Goal: Information Seeking & Learning: Check status

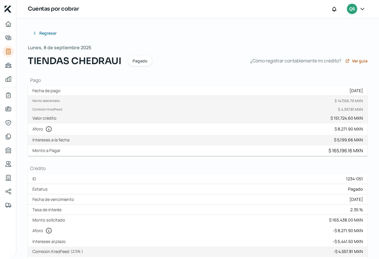
click at [202, 79] on h1 "Pago" at bounding box center [197, 80] width 339 height 6
click at [254, 105] on div "Monto adelantado $ 147,166.79 MXN" at bounding box center [197, 102] width 330 height 9
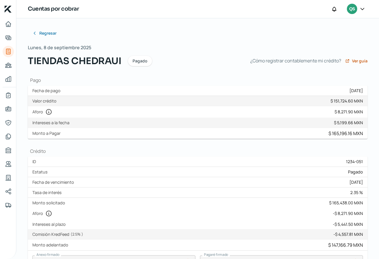
click at [121, 120] on div "Monto $ 5,199.66 MXN IVA $ 0.00 MXN ISR $ 0.00 MXN Intereses a la fecha $ 5,199…" at bounding box center [197, 123] width 339 height 10
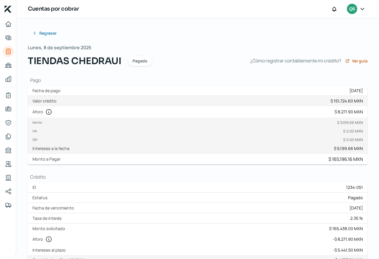
click at [85, 101] on div "Monto adelantado $ 147,166.79 MXN Comisión KredFeed $ 4,557.81 MXN Valor crédit…" at bounding box center [197, 101] width 339 height 10
click at [85, 101] on div "Monto adelantado $ 147,166.79 MXN" at bounding box center [197, 102] width 330 height 9
click at [79, 91] on div "Fecha de pago [DATE]" at bounding box center [197, 91] width 339 height 10
click at [73, 100] on div "Monto adelantado $ 147,166.79 MXN Comisión KredFeed $ 4,557.81 MXN Valor crédit…" at bounding box center [197, 101] width 339 height 10
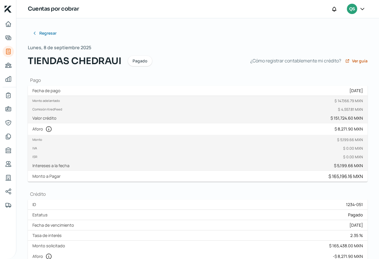
click at [119, 73] on div "Regresar Lunes, 8 de septiembre 2025 TIENDAS [PERSON_NAME] ¿Cómo registrar cont…" at bounding box center [197, 232] width 339 height 408
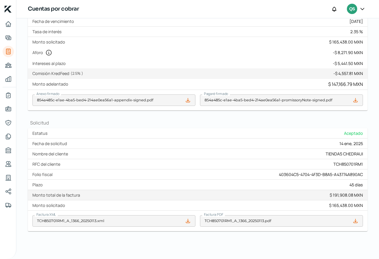
scroll to position [208, 0]
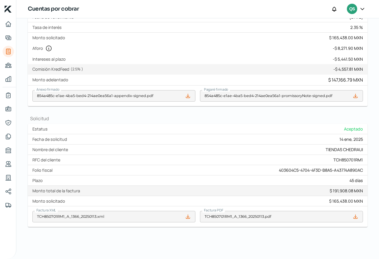
click at [279, 109] on div "Regresar Lunes, 8 de septiembre 2025 TIENDAS [PERSON_NAME] ¿Cómo registrar cont…" at bounding box center [197, 23] width 339 height 408
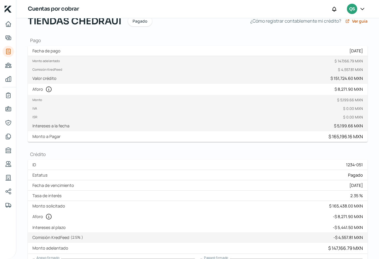
scroll to position [0, 0]
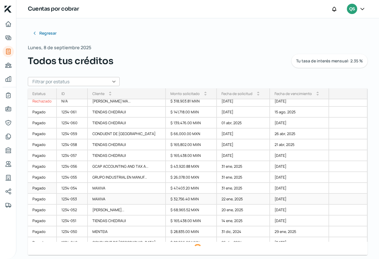
scroll to position [57, 0]
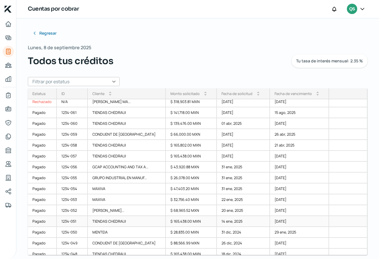
click at [118, 220] on div "TIENDAS CHEDRAUI" at bounding box center [127, 221] width 78 height 11
click at [120, 209] on div "[PERSON_NAME]..." at bounding box center [127, 211] width 78 height 11
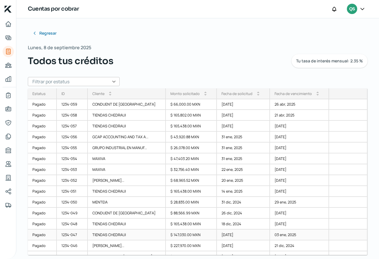
scroll to position [86, 0]
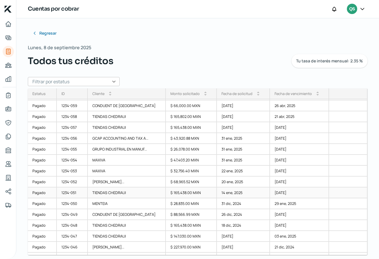
click at [113, 193] on div "TIENDAS CHEDRAUI" at bounding box center [127, 193] width 78 height 11
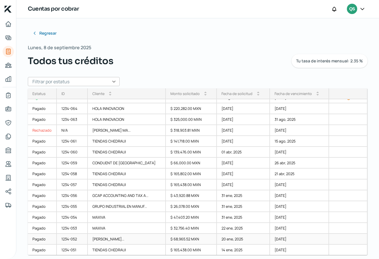
scroll to position [57, 0]
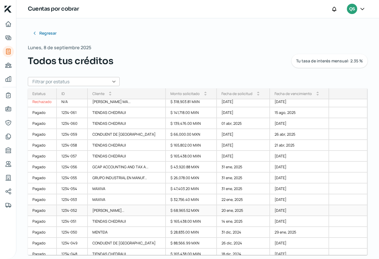
click at [132, 210] on div "[PERSON_NAME]..." at bounding box center [127, 211] width 78 height 11
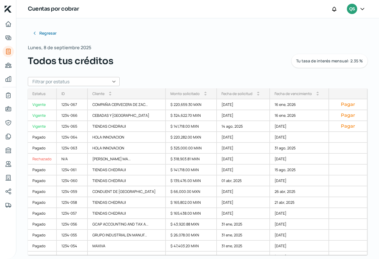
click at [362, 7] on icon at bounding box center [362, 9] width 6 height 6
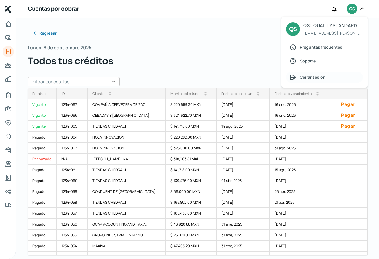
click at [312, 77] on span "Cerrar sesión" at bounding box center [313, 77] width 26 height 7
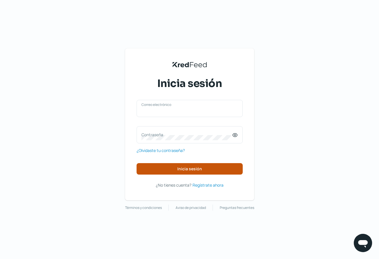
type input "[EMAIL_ADDRESS][PERSON_NAME][DOMAIN_NAME]"
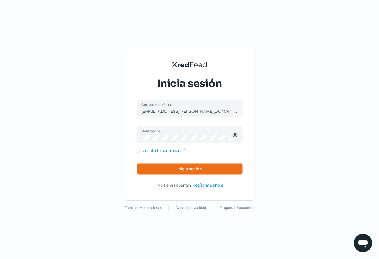
click at [191, 169] on span "Inicia sesión" at bounding box center [189, 169] width 25 height 4
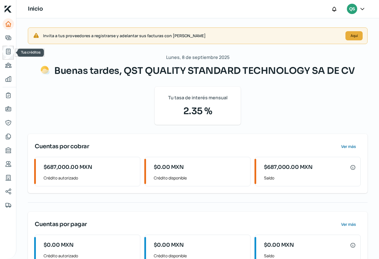
click at [10, 50] on icon "Tus créditos" at bounding box center [8, 51] width 4 height 5
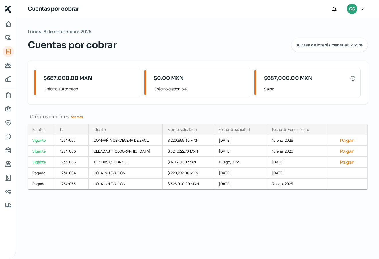
click at [79, 117] on link "Ver más" at bounding box center [77, 117] width 16 height 9
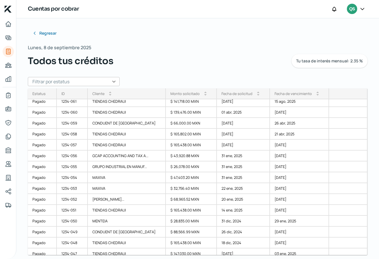
scroll to position [86, 0]
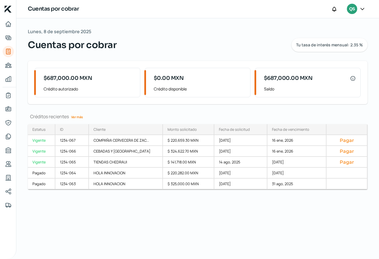
click at [81, 117] on link "Ver más" at bounding box center [77, 117] width 16 height 9
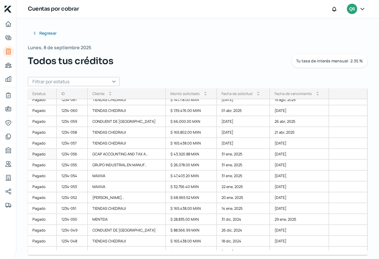
scroll to position [86, 0]
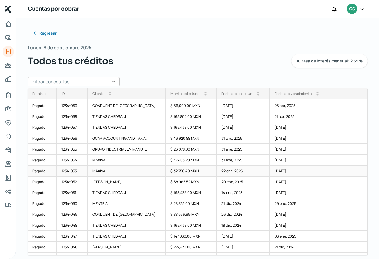
click at [98, 169] on div "MAXIVA" at bounding box center [127, 171] width 78 height 11
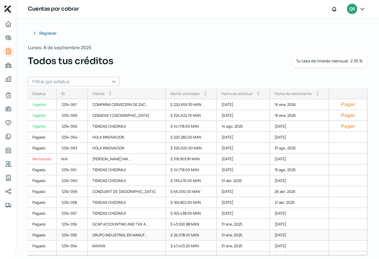
click at [129, 234] on div "GRUPO INDUSTRIAL EN MANUF..." at bounding box center [127, 235] width 78 height 11
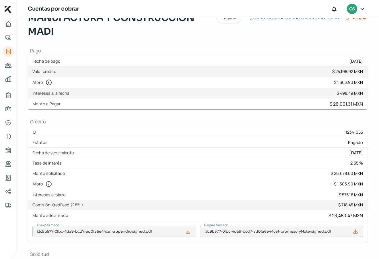
scroll to position [57, 0]
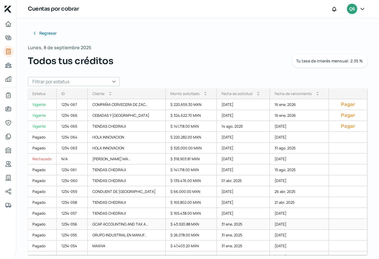
click at [123, 224] on div "GCAP ACCOUNTING AND TAX A..." at bounding box center [127, 224] width 78 height 11
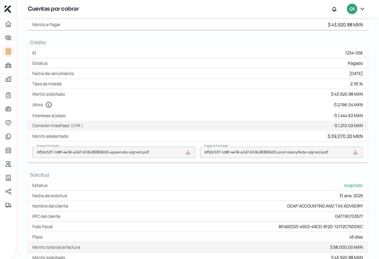
scroll to position [122, 0]
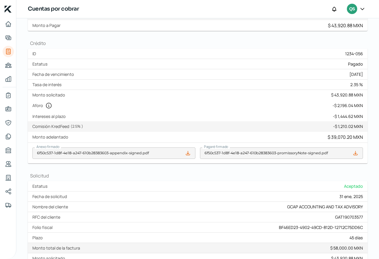
drag, startPoint x: 246, startPoint y: 9, endPoint x: 167, endPoint y: 10, distance: 79.4
click at [167, 10] on div "Cuentas por cobrar QS" at bounding box center [197, 9] width 362 height 18
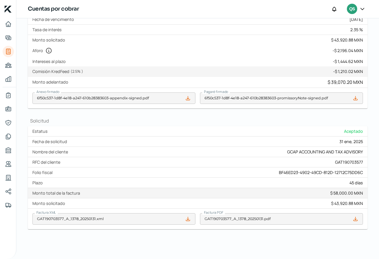
scroll to position [179, 0]
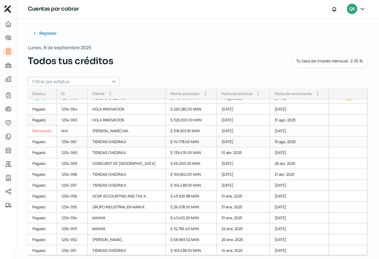
scroll to position [29, 0]
click at [104, 226] on div "MAXIVA" at bounding box center [127, 228] width 78 height 11
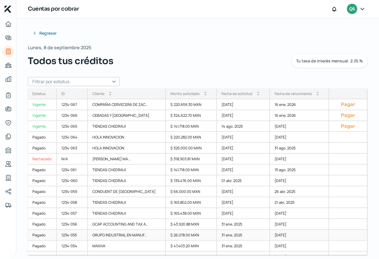
click at [115, 235] on div "GRUPO INDUSTRIAL EN MANUF..." at bounding box center [127, 235] width 78 height 11
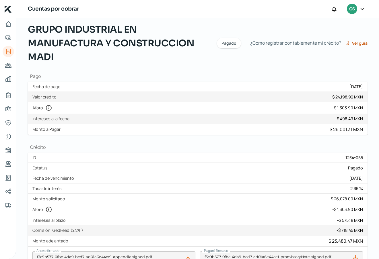
scroll to position [57, 0]
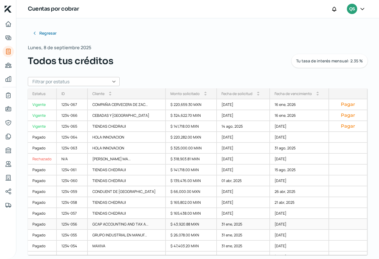
click at [122, 224] on div "GCAP ACCOUNTING AND TAX A..." at bounding box center [127, 224] width 78 height 11
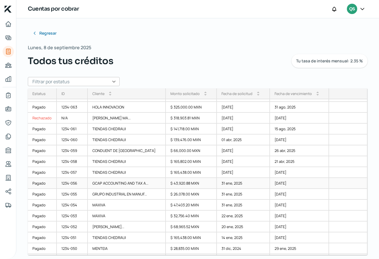
scroll to position [57, 0]
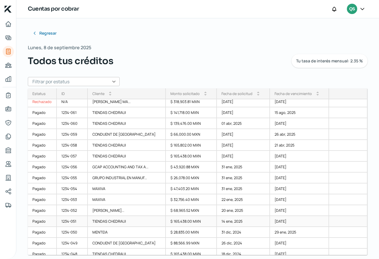
click at [115, 222] on div "TIENDAS CHEDRAUI" at bounding box center [127, 221] width 78 height 11
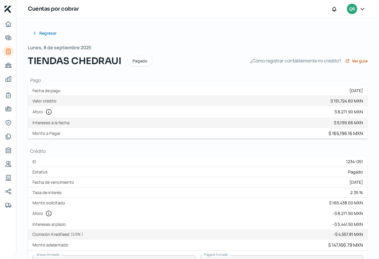
scroll to position [165, 0]
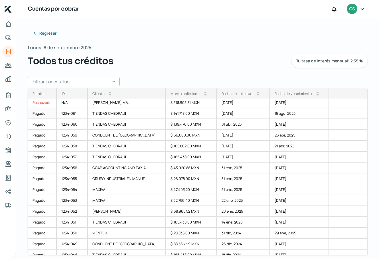
scroll to position [57, 0]
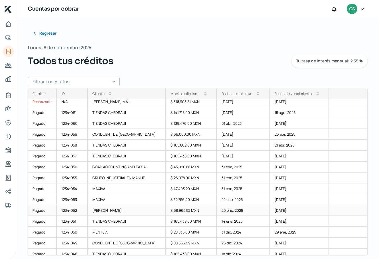
click at [110, 211] on div "[PERSON_NAME]..." at bounding box center [127, 211] width 78 height 11
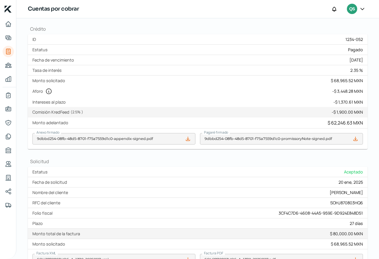
scroll to position [165, 0]
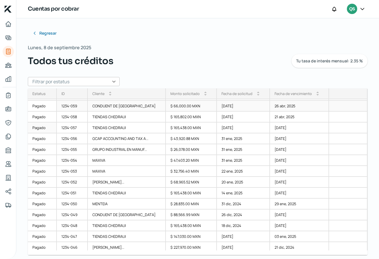
scroll to position [86, 0]
click at [100, 126] on div "TIENDAS CHEDRAUI" at bounding box center [127, 127] width 78 height 11
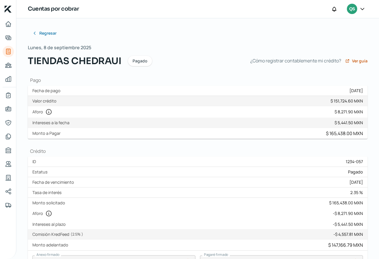
scroll to position [165, 0]
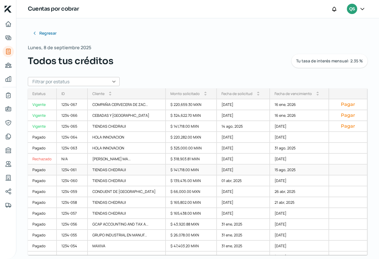
click at [116, 171] on div "TIENDAS CHEDRAUI" at bounding box center [127, 170] width 78 height 11
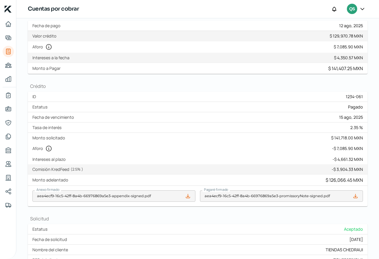
scroll to position [165, 0]
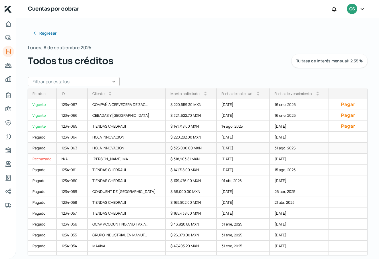
click at [118, 147] on div "HOLA INNOVACION" at bounding box center [127, 148] width 78 height 11
click at [129, 158] on div "[PERSON_NAME] MA..." at bounding box center [127, 159] width 78 height 11
click at [117, 147] on div "HOLA INNOVACION" at bounding box center [127, 148] width 78 height 11
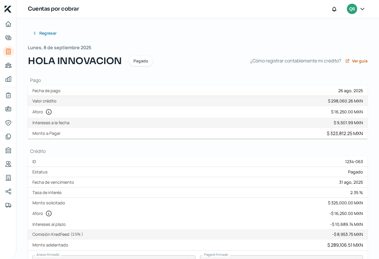
click at [200, 99] on div "Monto adelantado $ 289,106.51 MXN Comisión KredFeed $ 8,953.75 MXN Valor crédit…" at bounding box center [197, 101] width 339 height 10
